Goal: Transaction & Acquisition: Purchase product/service

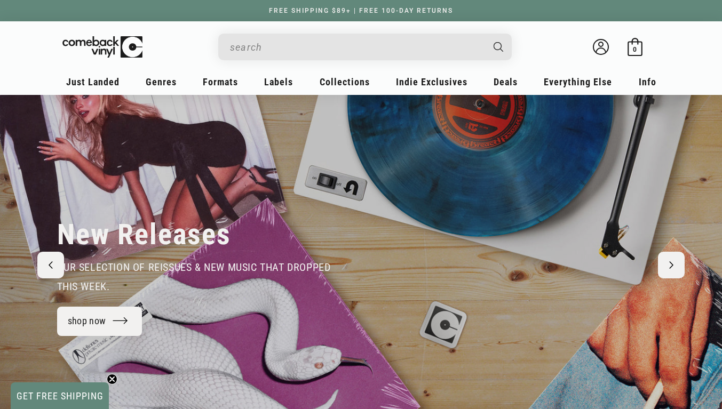
click at [322, 48] on input "When autocomplete results are available use up and down arrows to review and en…" at bounding box center [356, 47] width 253 height 22
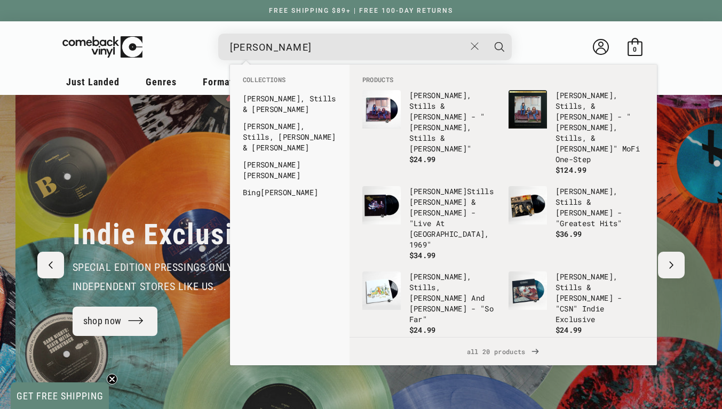
scroll to position [0, 722]
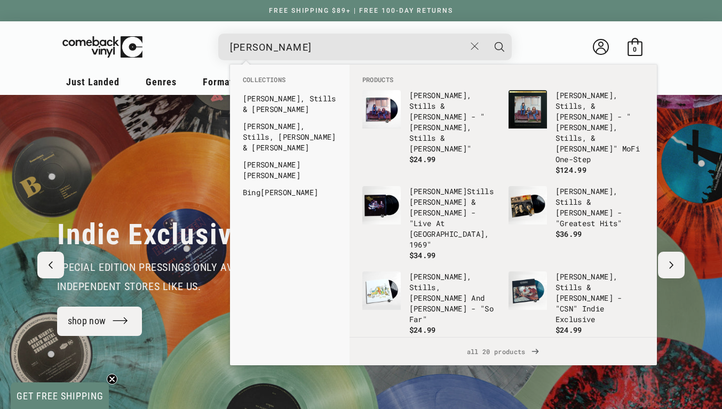
type input "[PERSON_NAME]"
click at [289, 132] on link "[PERSON_NAME] , Stills, [PERSON_NAME] & [PERSON_NAME]" at bounding box center [290, 137] width 94 height 32
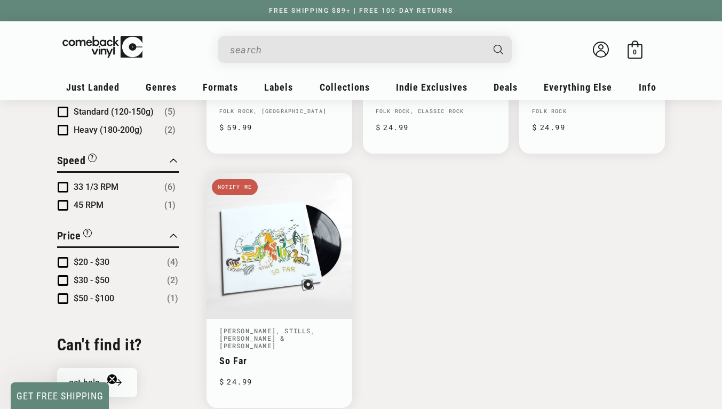
scroll to position [621, 0]
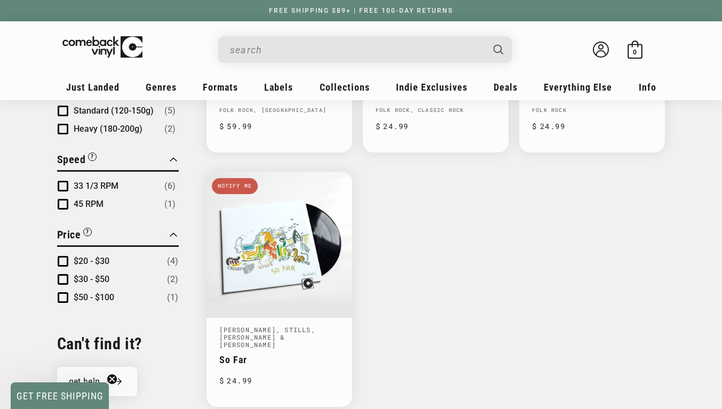
click at [293, 354] on link "So Far" at bounding box center [279, 359] width 120 height 11
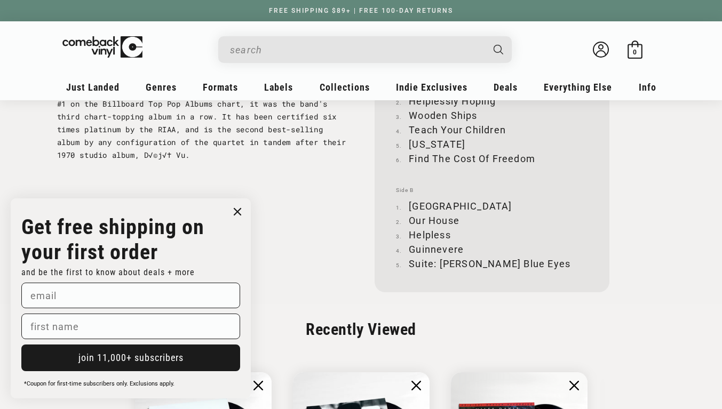
scroll to position [1193, 0]
click at [232, 208] on circle "Close dialog" at bounding box center [237, 211] width 15 height 15
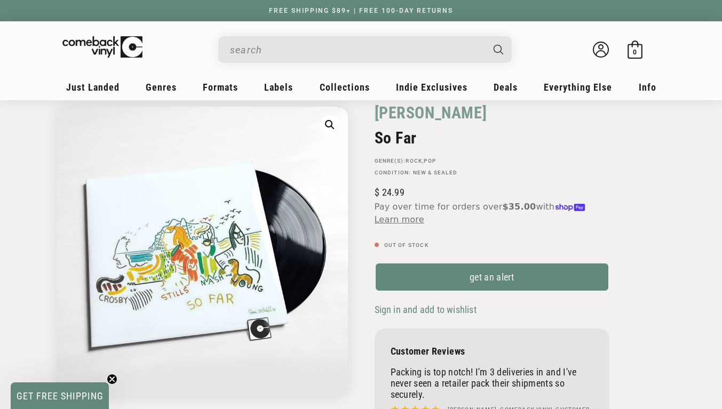
scroll to position [93, 0]
click at [58, 129] on img "Gallery Viewer" at bounding box center [202, 252] width 291 height 291
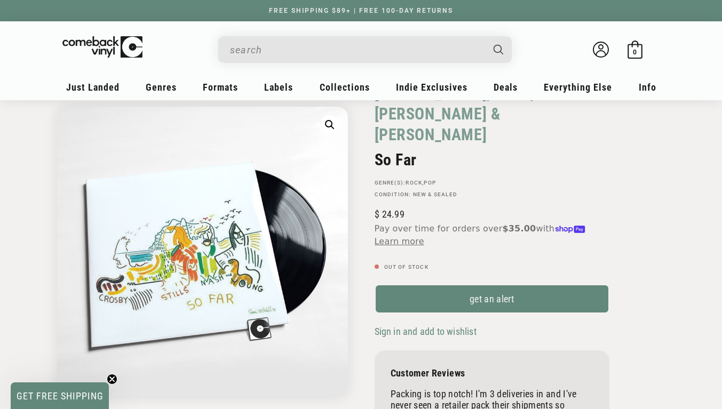
scroll to position [95, 0]
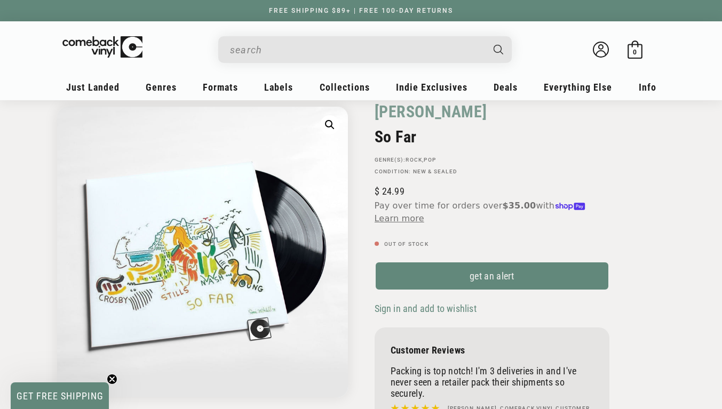
click at [57, 178] on img "Gallery Viewer" at bounding box center [202, 252] width 291 height 291
click at [165, 189] on img "Gallery Viewer" at bounding box center [202, 252] width 291 height 291
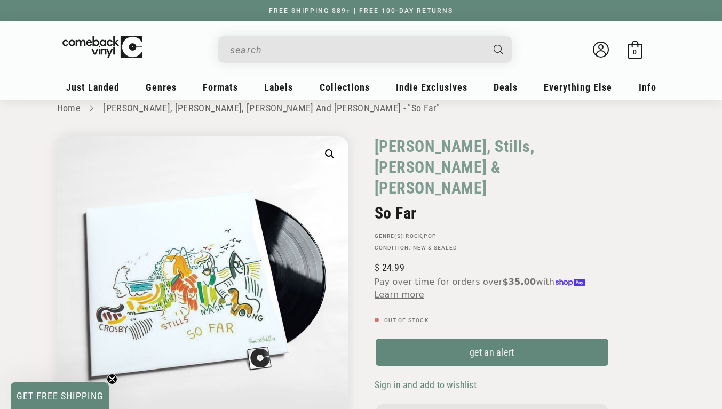
scroll to position [0, 0]
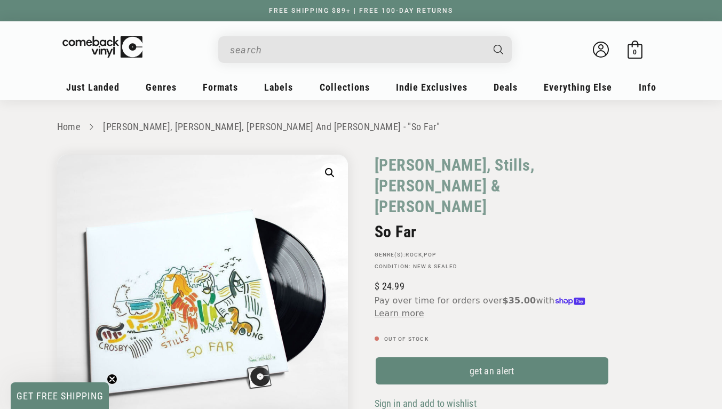
click at [130, 221] on img "Gallery Viewer" at bounding box center [202, 300] width 291 height 291
click at [111, 211] on img "Gallery Viewer" at bounding box center [202, 300] width 291 height 291
click at [114, 208] on img "Gallery Viewer" at bounding box center [202, 300] width 291 height 291
click at [128, 228] on img "Gallery Viewer" at bounding box center [202, 300] width 291 height 291
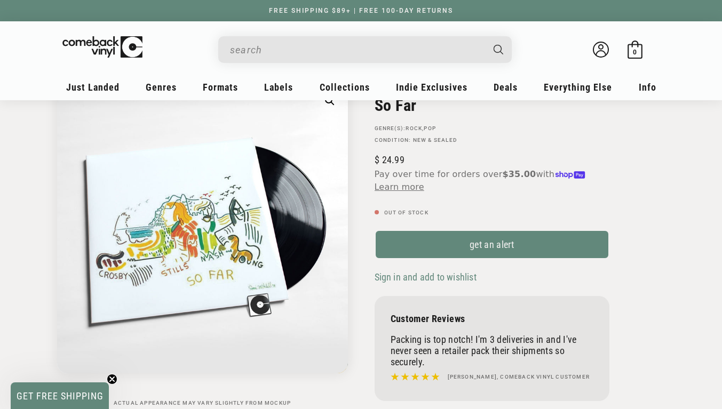
scroll to position [139, 0]
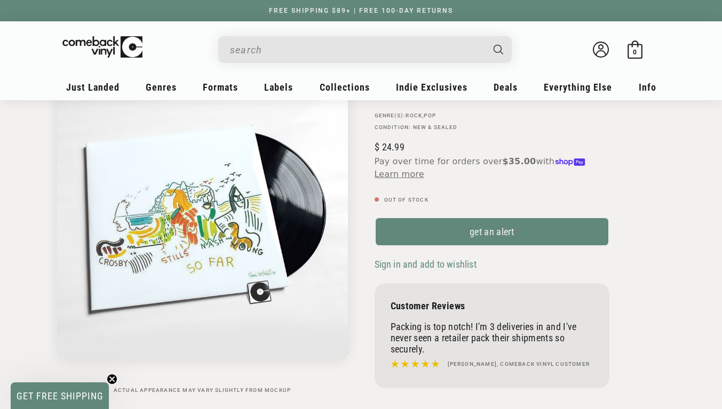
click at [148, 211] on img "Gallery Viewer" at bounding box center [202, 215] width 291 height 291
click at [136, 212] on img "Gallery Viewer" at bounding box center [202, 215] width 291 height 291
click at [128, 193] on img "Gallery Viewer" at bounding box center [202, 215] width 291 height 291
click at [129, 196] on img "Gallery Viewer" at bounding box center [202, 215] width 291 height 291
click at [124, 189] on img "Gallery Viewer" at bounding box center [202, 215] width 291 height 291
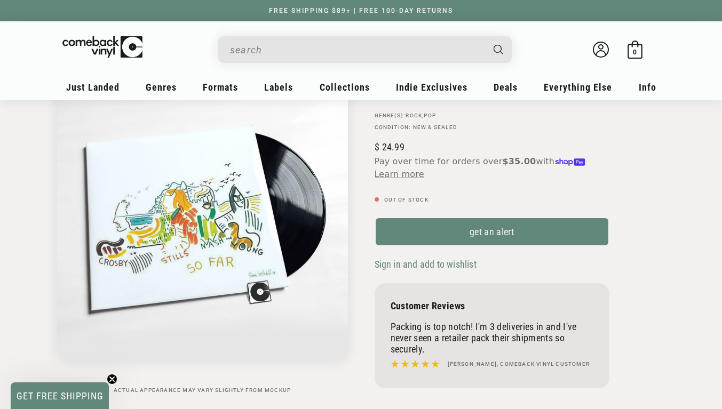
click at [132, 203] on img "Gallery Viewer" at bounding box center [202, 215] width 291 height 291
click at [128, 212] on img "Gallery Viewer" at bounding box center [202, 215] width 291 height 291
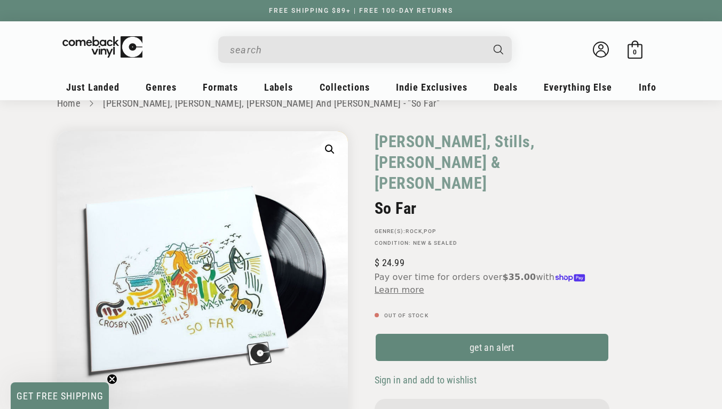
scroll to position [0, 0]
